Goal: Register for event/course

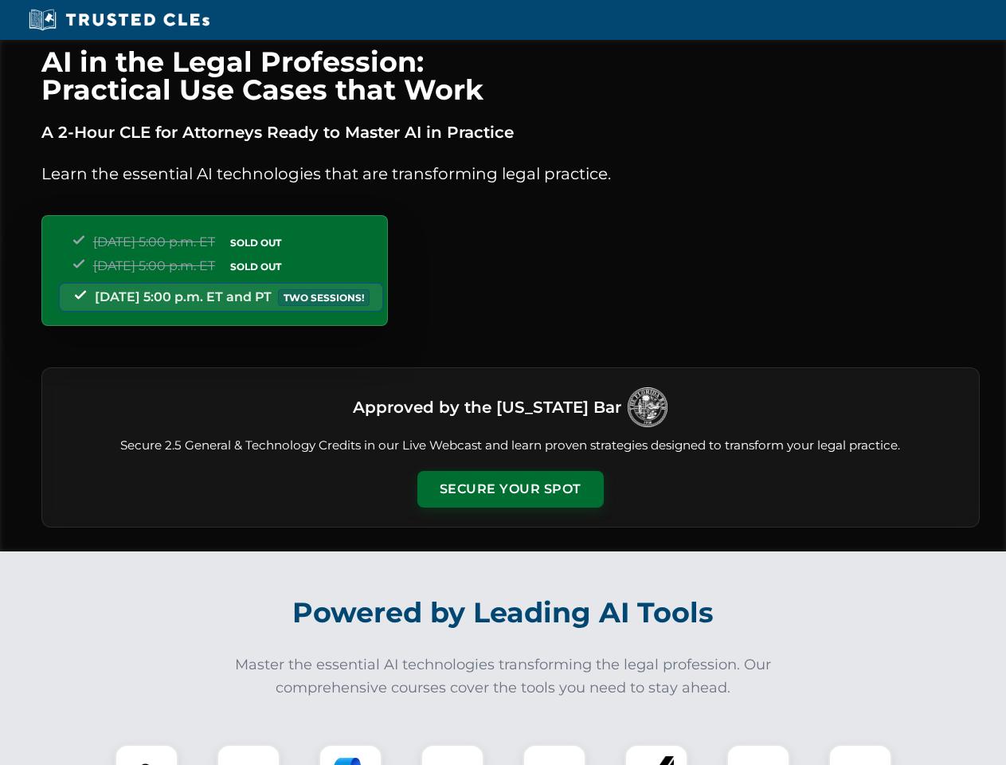
click at [510, 489] on button "Secure Your Spot" at bounding box center [510, 489] width 186 height 37
click at [147, 754] on img at bounding box center [146, 776] width 46 height 46
